Goal: Task Accomplishment & Management: Use online tool/utility

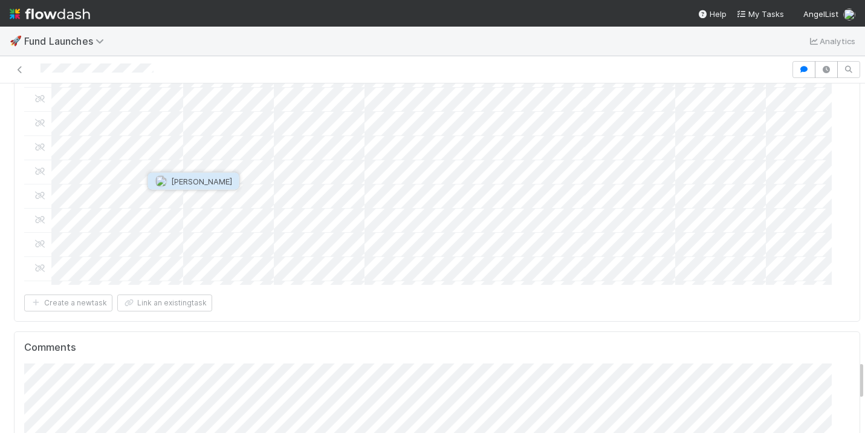
click at [194, 183] on span "Stephen Matza" at bounding box center [201, 182] width 61 height 10
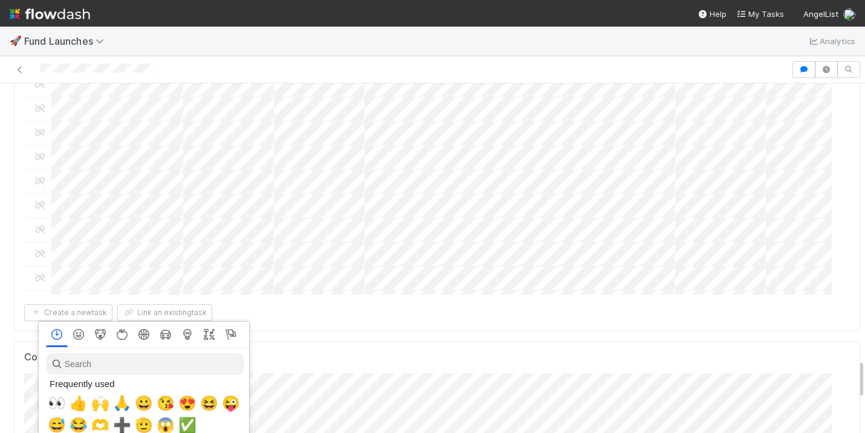
scroll to position [0, 4]
click at [109, 411] on button "🙏" at bounding box center [120, 403] width 22 height 22
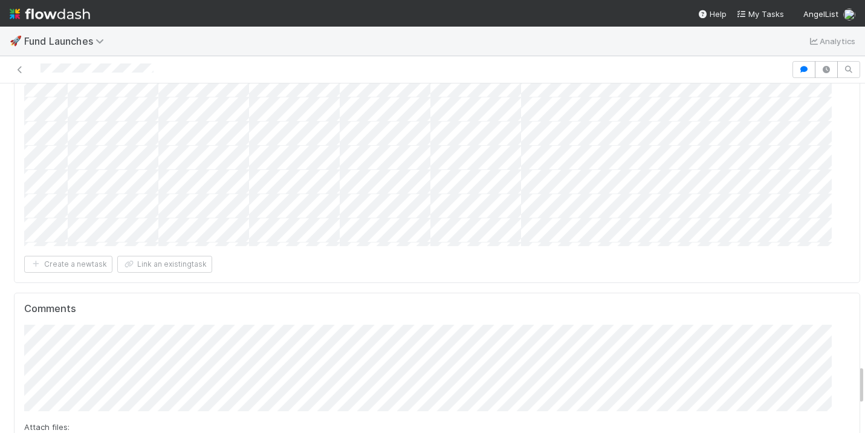
scroll to position [2436, 0]
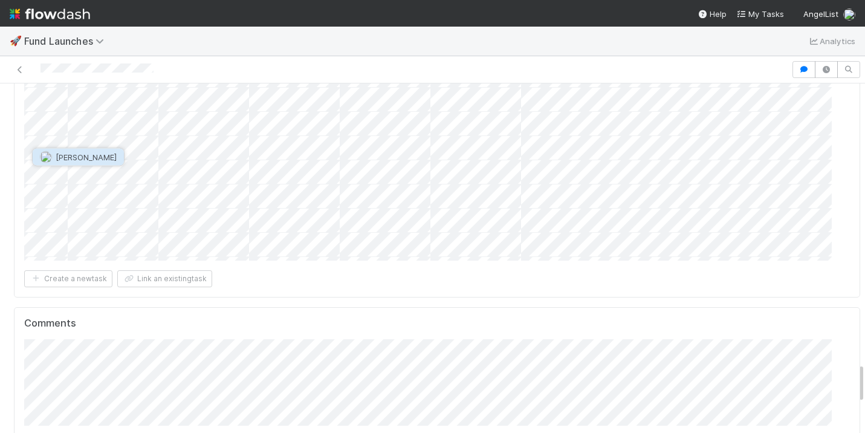
click at [85, 151] on button "Archit Dhar" at bounding box center [78, 157] width 91 height 17
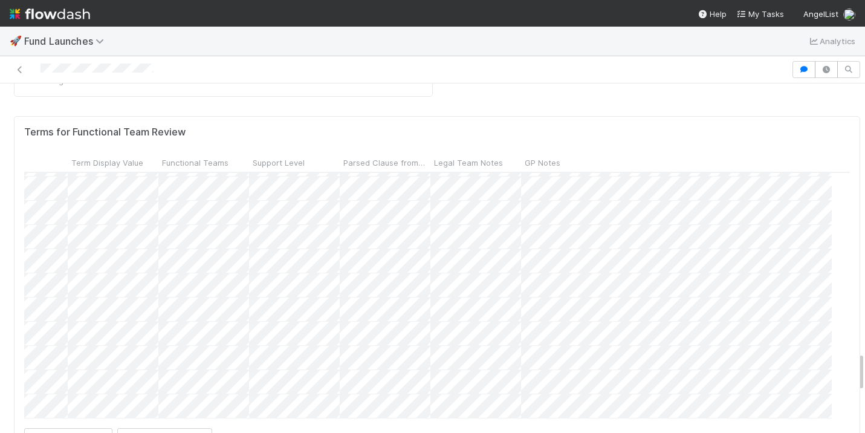
scroll to position [2337, 0]
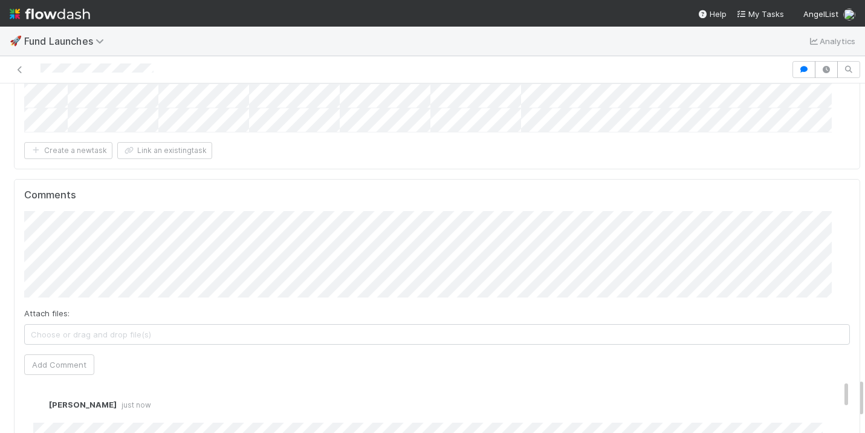
scroll to position [2681, 0]
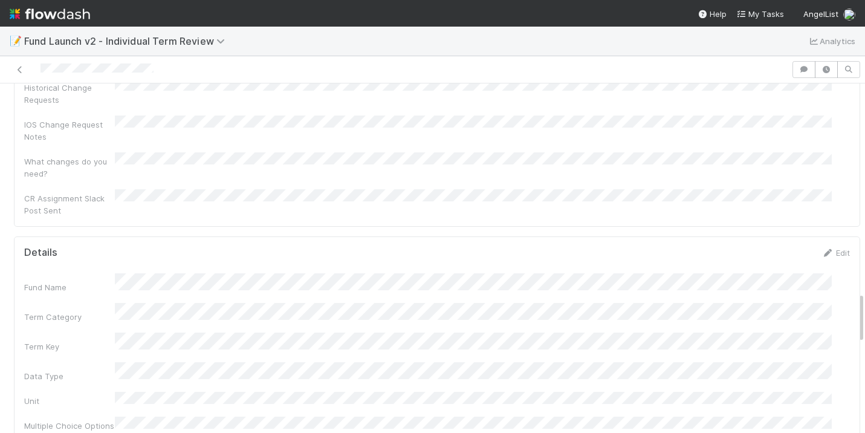
scroll to position [1369, 0]
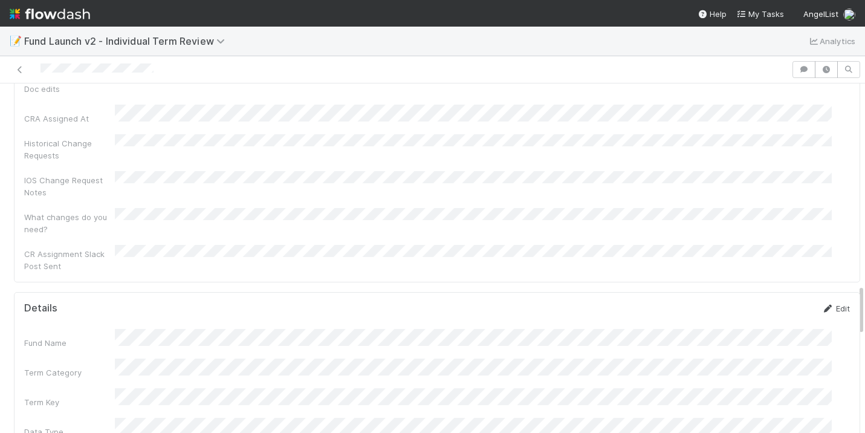
click at [822, 304] on link "Edit" at bounding box center [836, 309] width 28 height 10
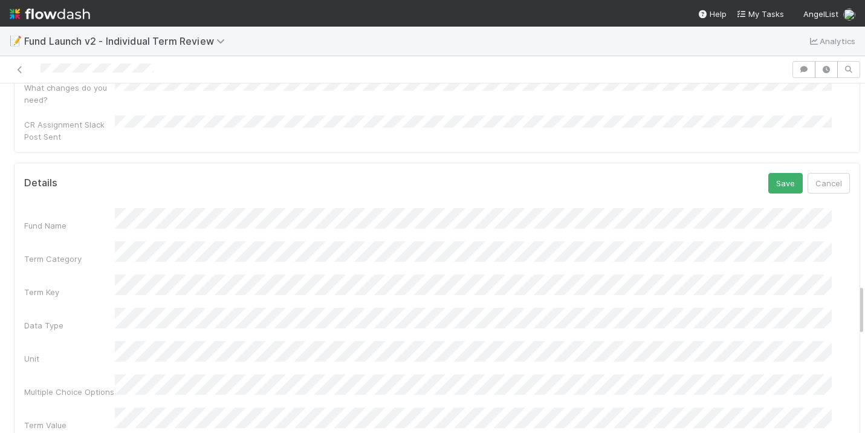
scroll to position [1539, 0]
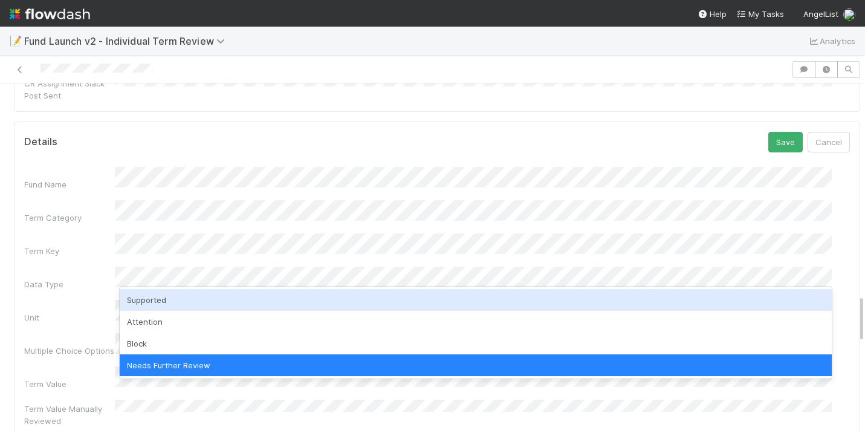
click at [296, 294] on div "Supported" at bounding box center [476, 300] width 712 height 22
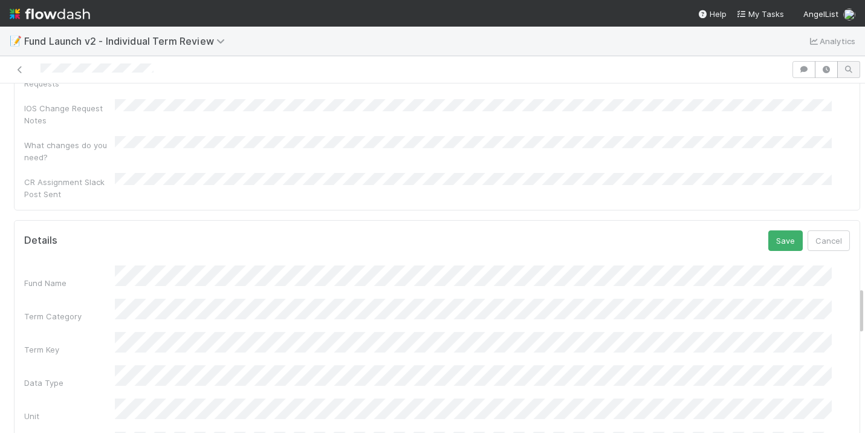
scroll to position [1423, 0]
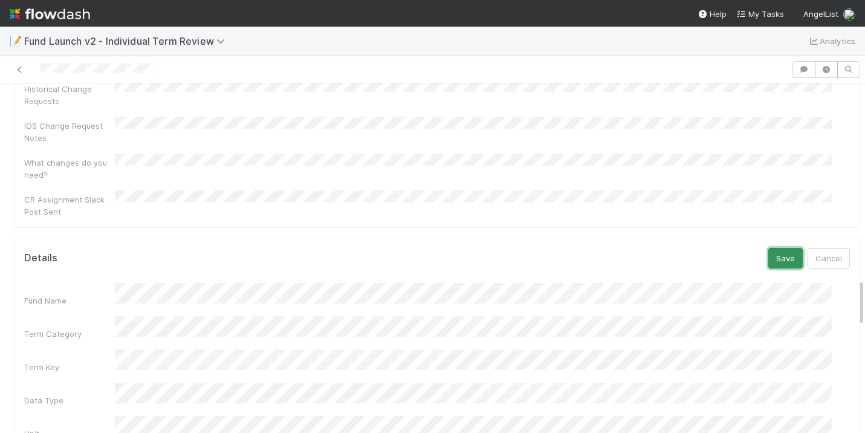
click at [768, 248] on button "Save" at bounding box center [785, 258] width 34 height 21
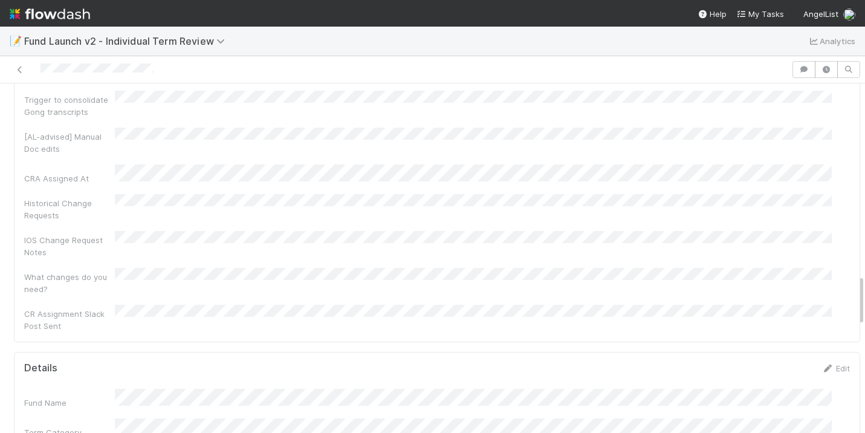
scroll to position [1303, 0]
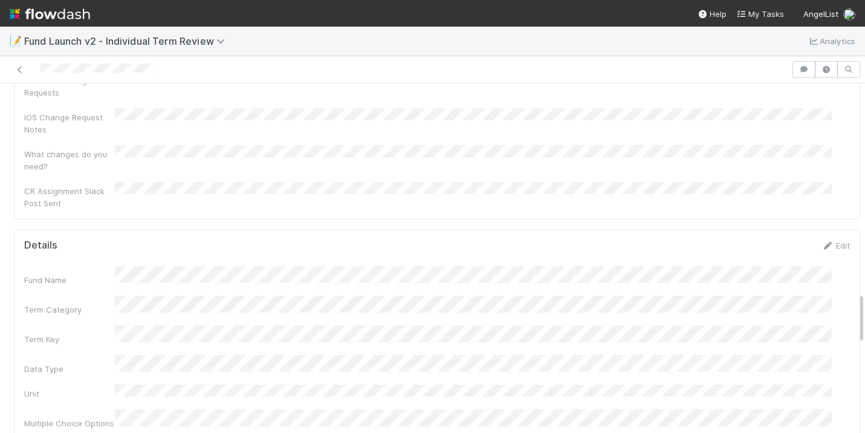
scroll to position [1419, 0]
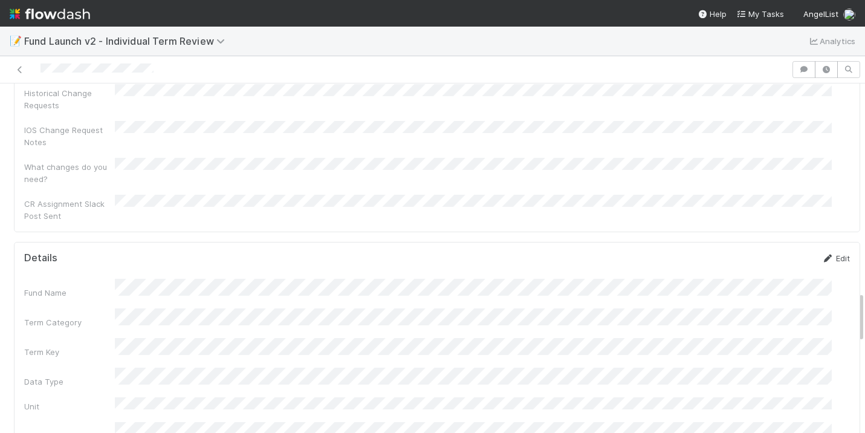
click at [825, 253] on link "Edit" at bounding box center [836, 258] width 28 height 10
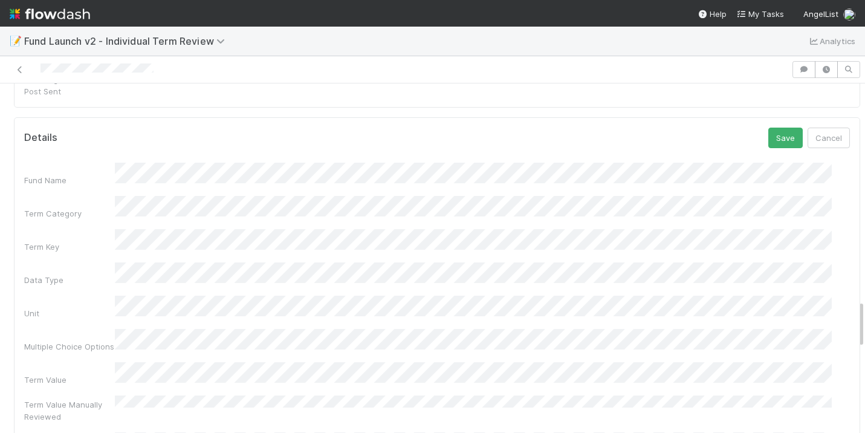
scroll to position [1579, 0]
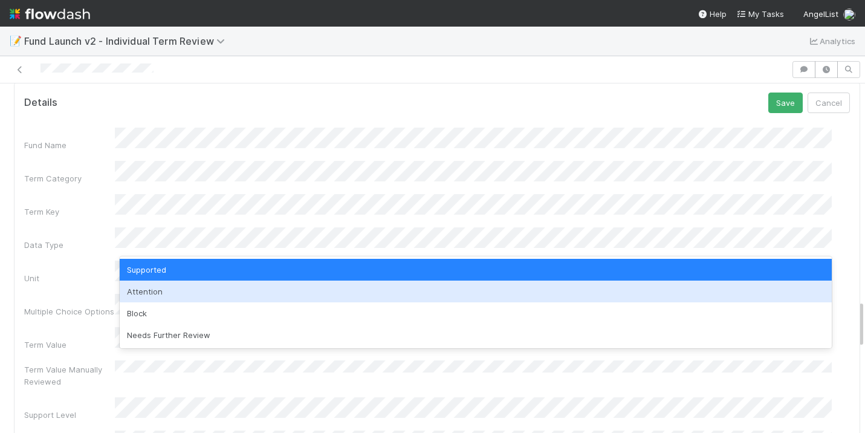
click at [163, 290] on div "Attention" at bounding box center [476, 292] width 712 height 22
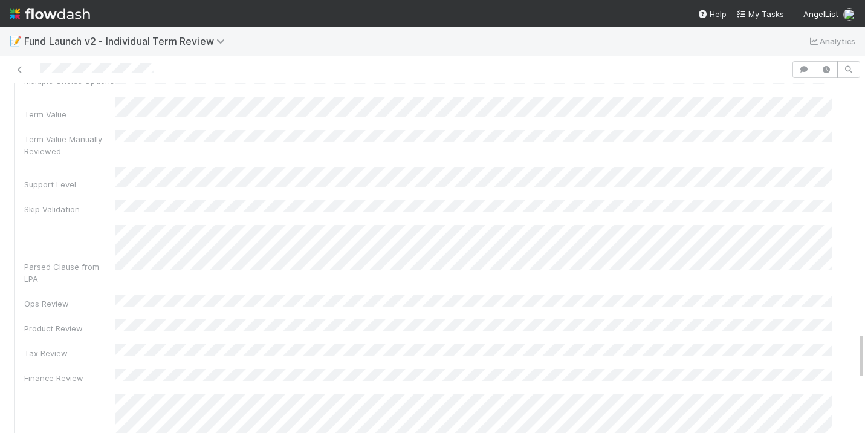
scroll to position [1808, 0]
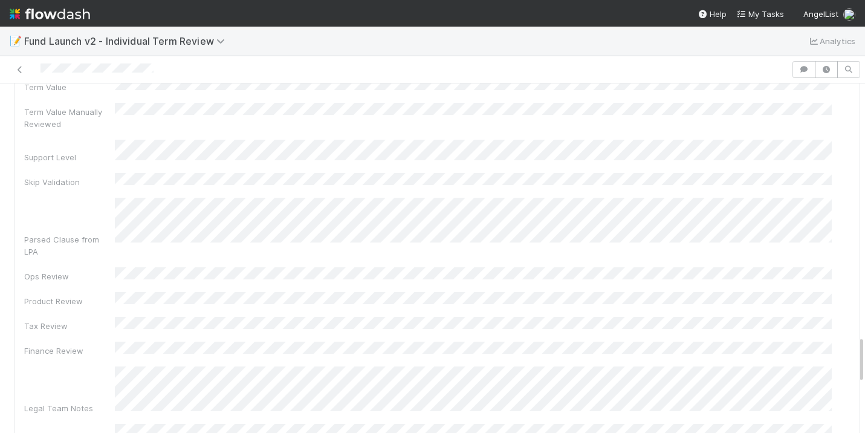
scroll to position [1849, 0]
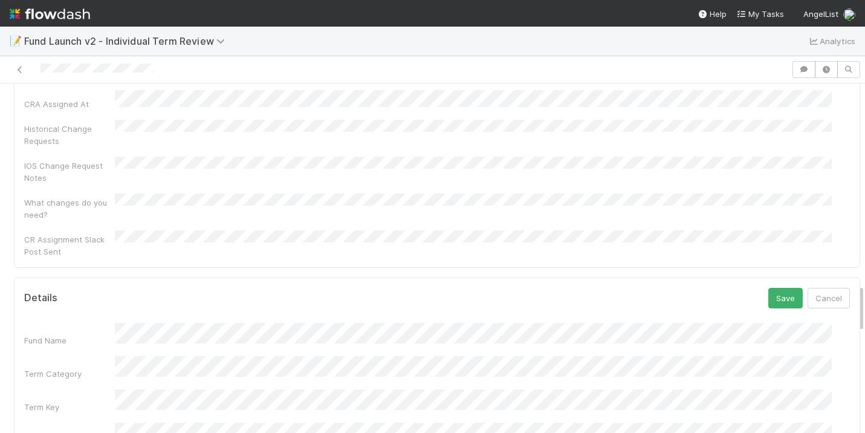
scroll to position [1336, 0]
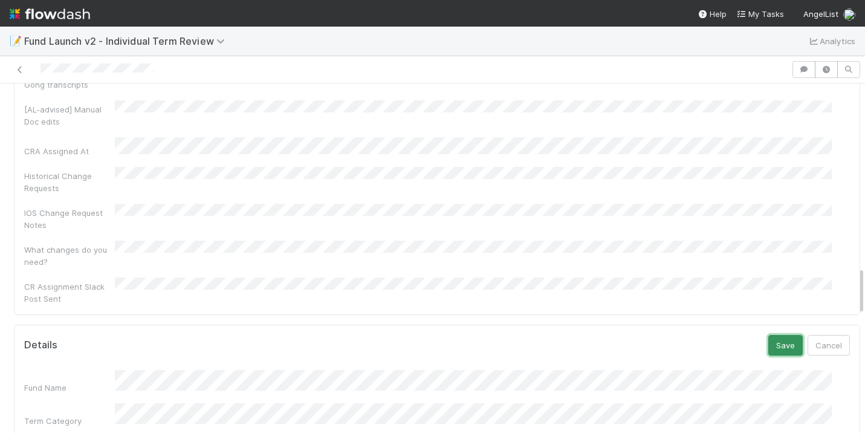
click at [768, 335] on button "Save" at bounding box center [785, 345] width 34 height 21
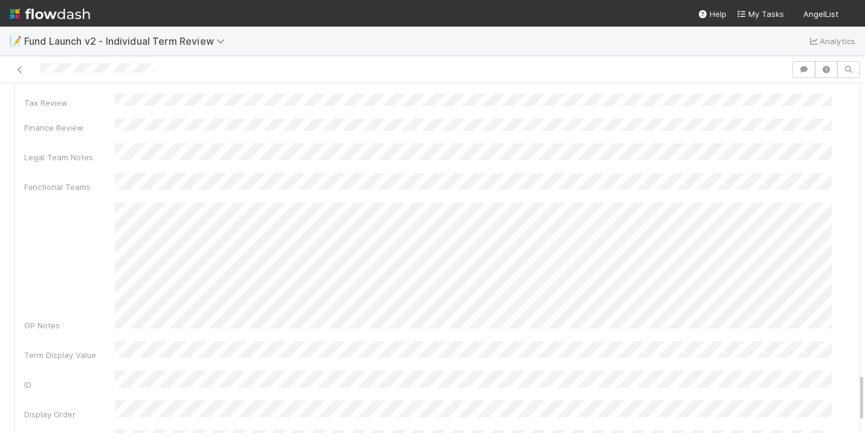
scroll to position [1791, 0]
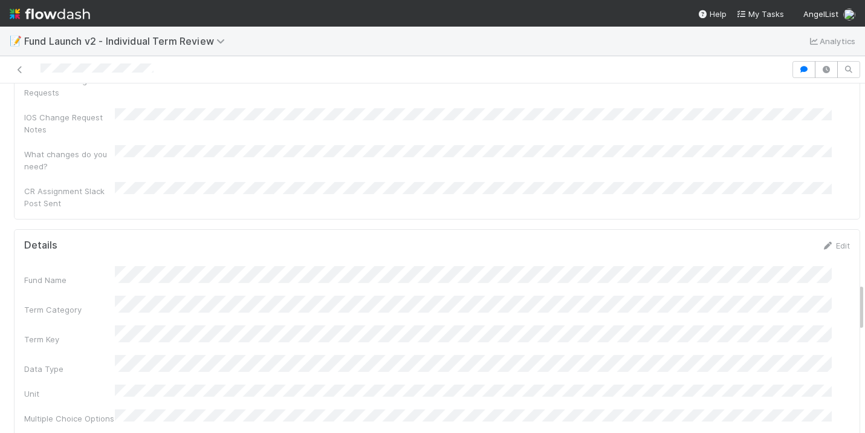
scroll to position [1416, 0]
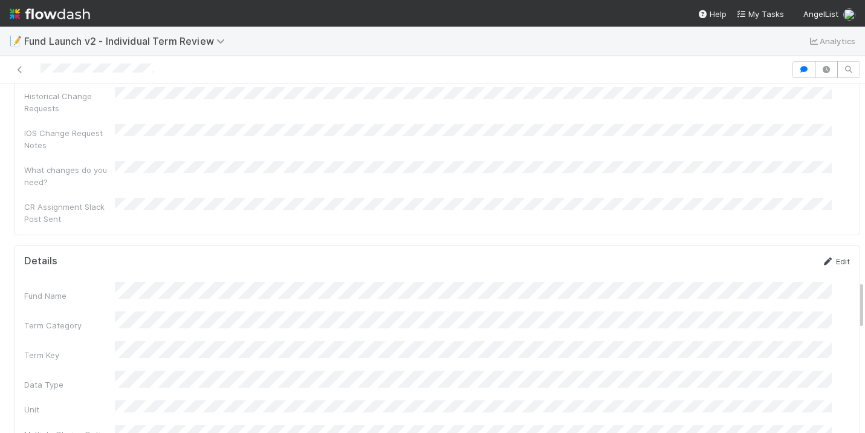
click at [822, 256] on link "Edit" at bounding box center [836, 261] width 28 height 10
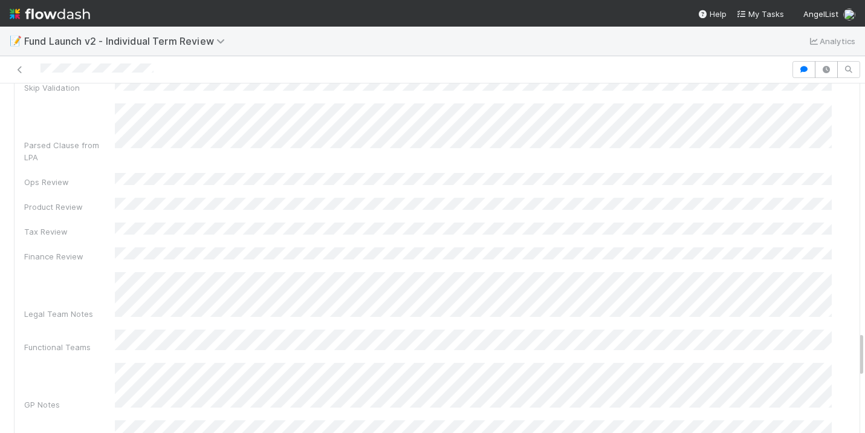
scroll to position [1934, 0]
click at [117, 134] on div "Fund Name Term Category Term Key Data Type Unit Multiple Choice Options Term Va…" at bounding box center [437, 179] width 826 height 814
click at [100, 359] on div "GP Notes" at bounding box center [437, 383] width 826 height 48
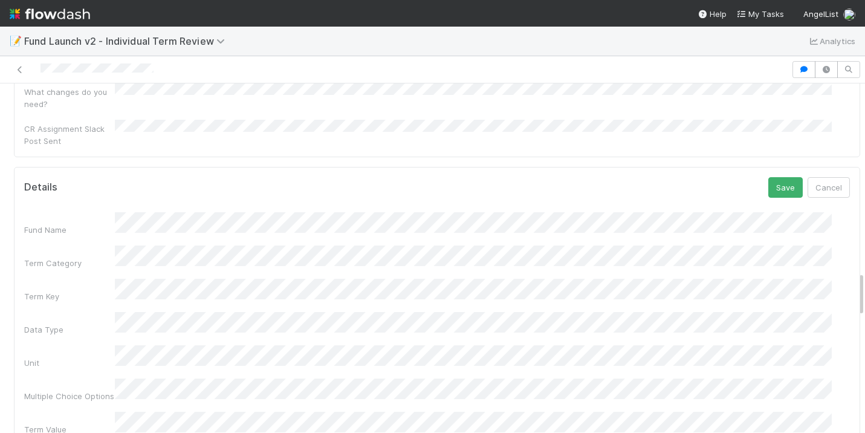
scroll to position [1366, 0]
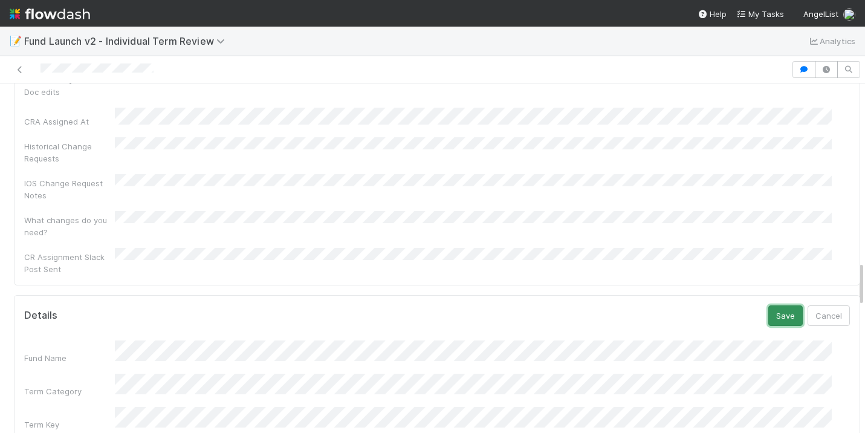
click at [768, 305] on button "Save" at bounding box center [785, 315] width 34 height 21
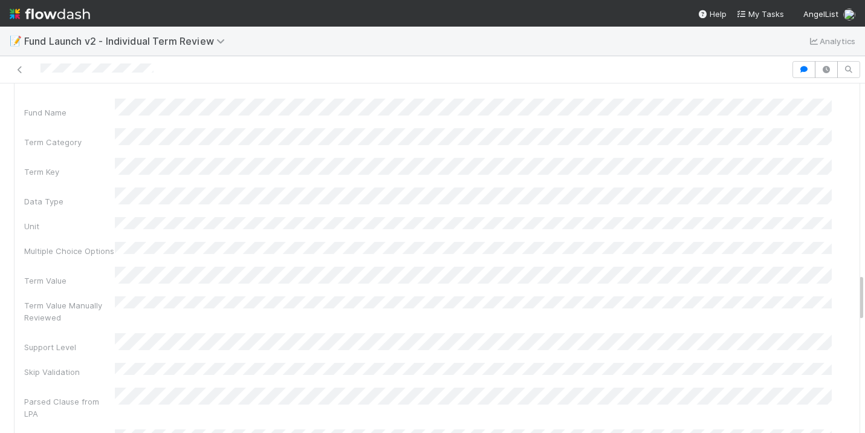
scroll to position [1760, 0]
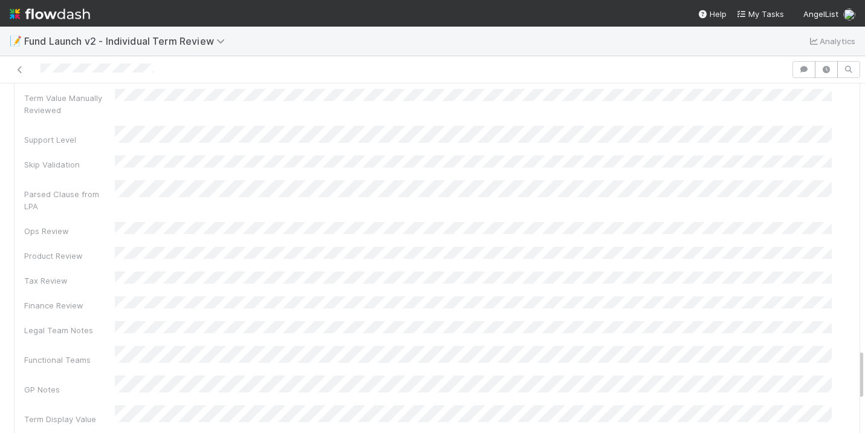
scroll to position [1791, 0]
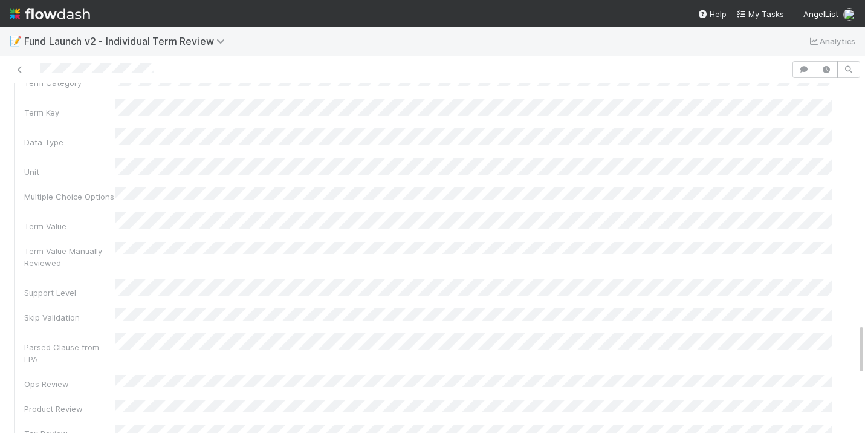
scroll to position [1634, 0]
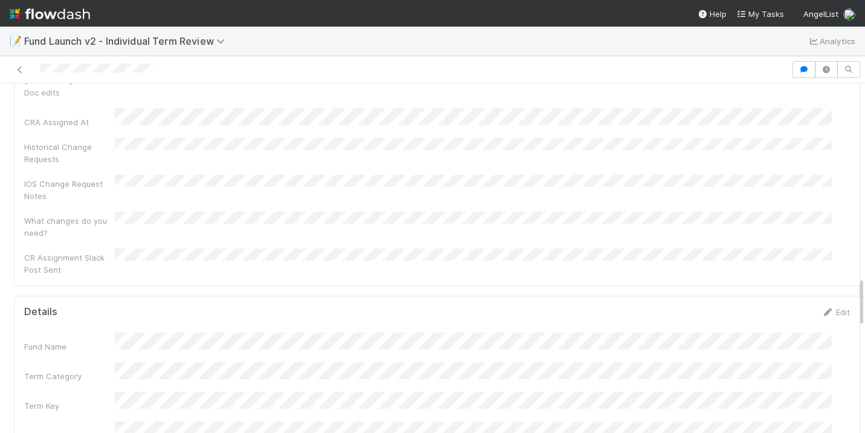
scroll to position [1358, 0]
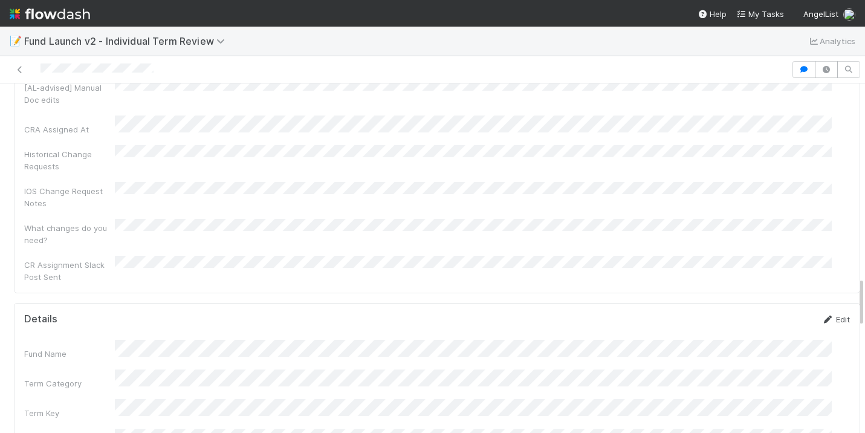
click at [822, 314] on link "Edit" at bounding box center [836, 319] width 28 height 10
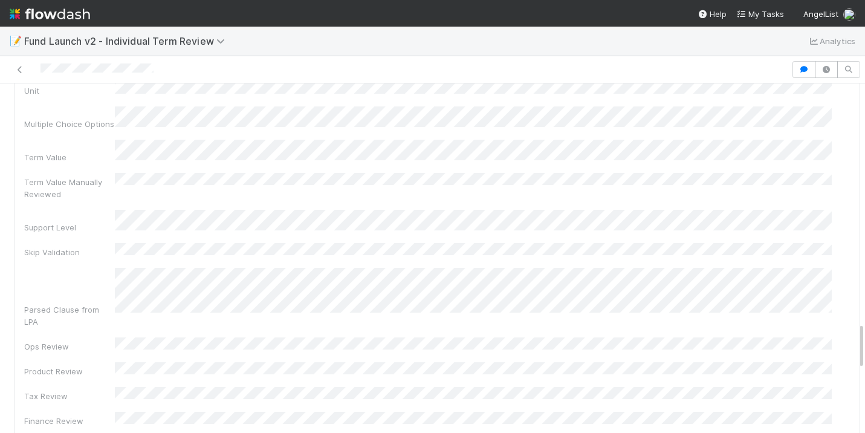
scroll to position [1793, 0]
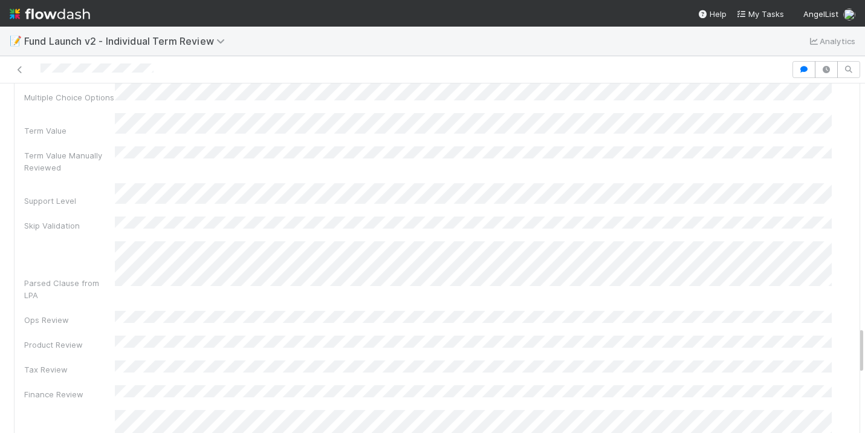
click at [189, 294] on div "Fund Name Term Category Term Key Data Type Unit Multiple Choice Options Term Va…" at bounding box center [437, 321] width 826 height 814
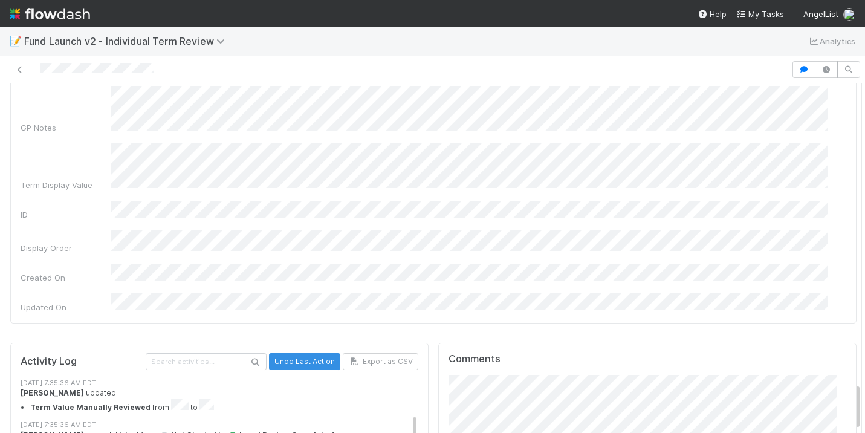
scroll to position [2010, 0]
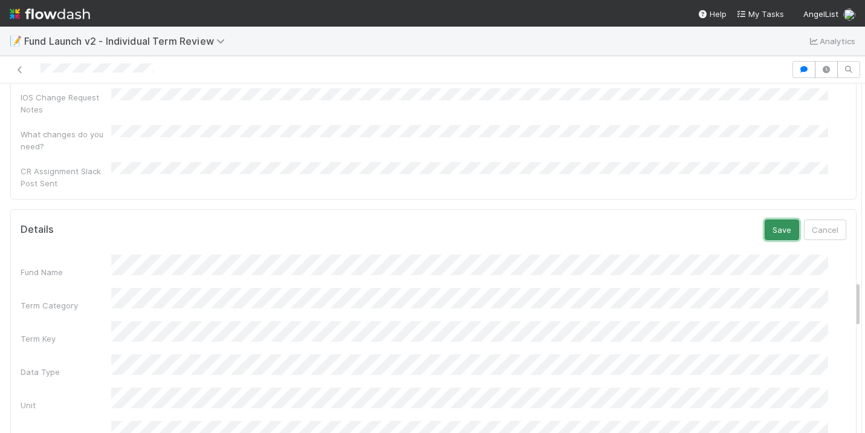
click at [765, 219] on button "Save" at bounding box center [782, 229] width 34 height 21
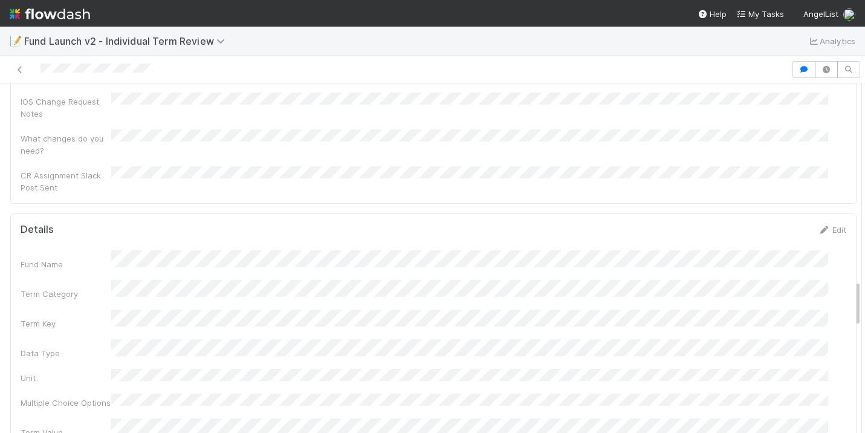
scroll to position [97, 0]
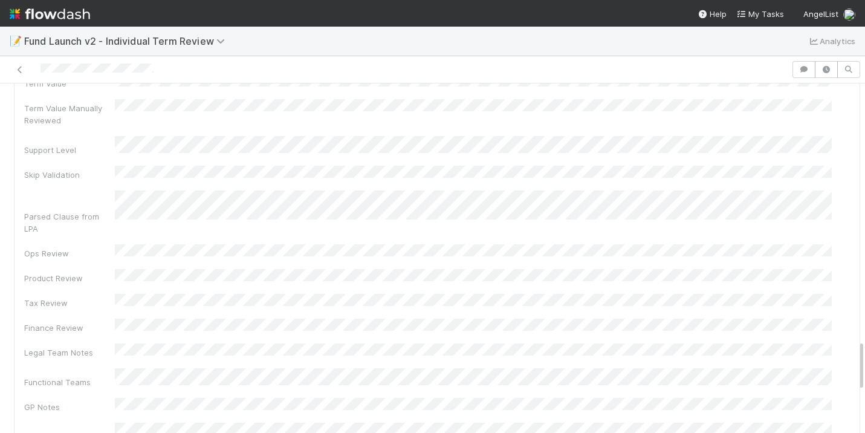
scroll to position [1734, 0]
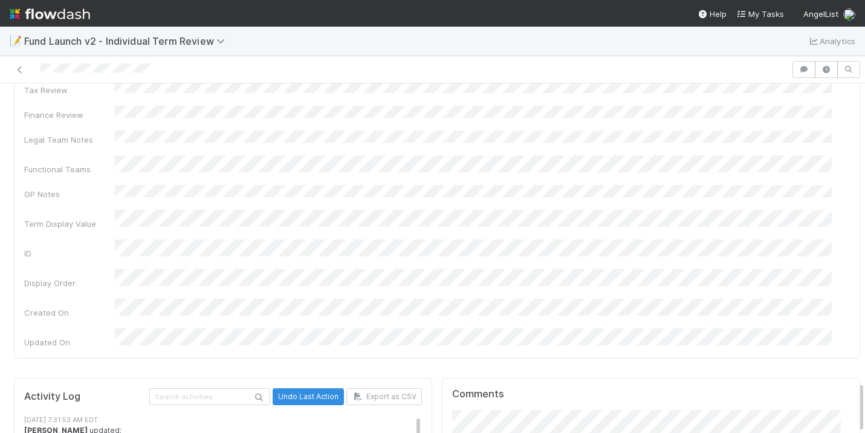
scroll to position [2039, 0]
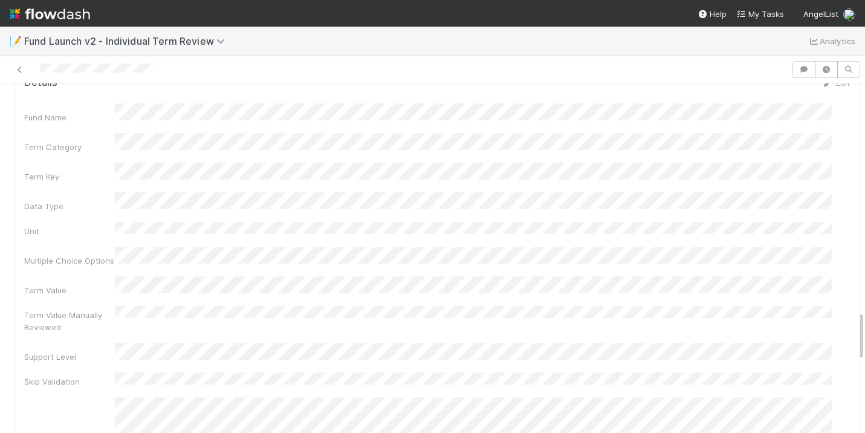
scroll to position [1571, 0]
